Goal: Check status: Check status

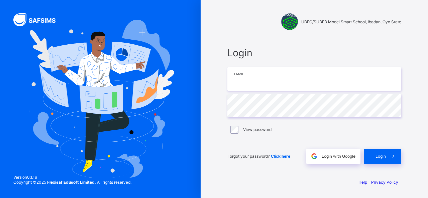
type input "**********"
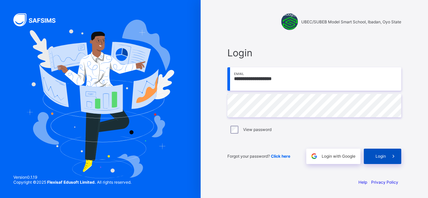
click at [384, 155] on span "Login" at bounding box center [380, 156] width 10 height 5
click at [313, 179] on div "**********" at bounding box center [314, 99] width 200 height 198
click at [379, 157] on div "Login" at bounding box center [382, 156] width 37 height 15
click at [284, 180] on div "Help Privacy Policy" at bounding box center [314, 182] width 174 height 5
click at [260, 143] on div "Forgot your password? Click here Login with Google Login" at bounding box center [314, 153] width 174 height 22
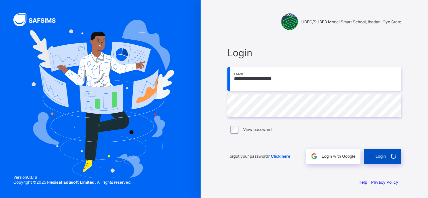
click at [373, 161] on div "Login" at bounding box center [382, 156] width 37 height 15
click at [388, 156] on span at bounding box center [393, 156] width 15 height 15
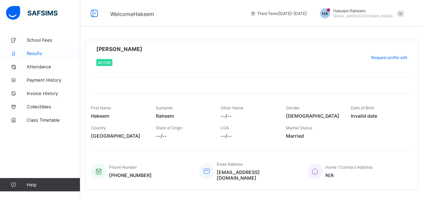
click at [38, 52] on span "Results" at bounding box center [53, 53] width 53 height 5
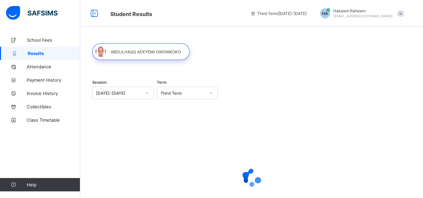
click at [212, 93] on icon at bounding box center [211, 93] width 4 height 7
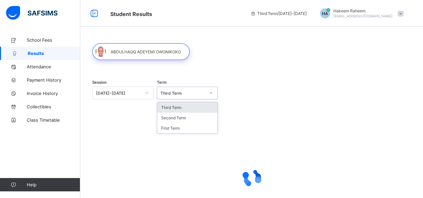
click at [195, 110] on div "Third Term" at bounding box center [187, 108] width 60 height 10
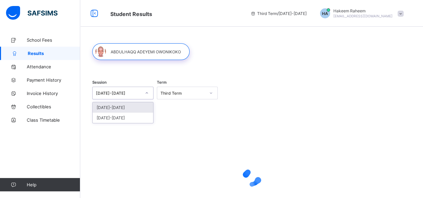
click at [132, 93] on div "2024-2025" at bounding box center [118, 93] width 45 height 5
click at [131, 109] on div "2024-2025" at bounding box center [123, 108] width 60 height 10
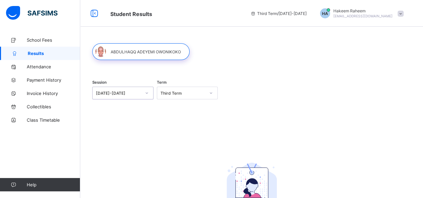
click at [369, 11] on span "Hakeem Raheem" at bounding box center [362, 10] width 59 height 5
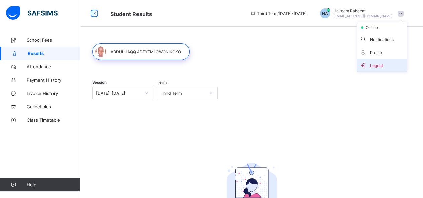
click at [381, 64] on span "Logout" at bounding box center [382, 65] width 44 height 8
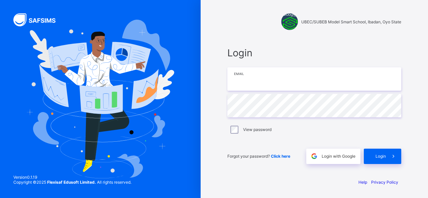
type input "**********"
